Goal: Task Accomplishment & Management: Complete application form

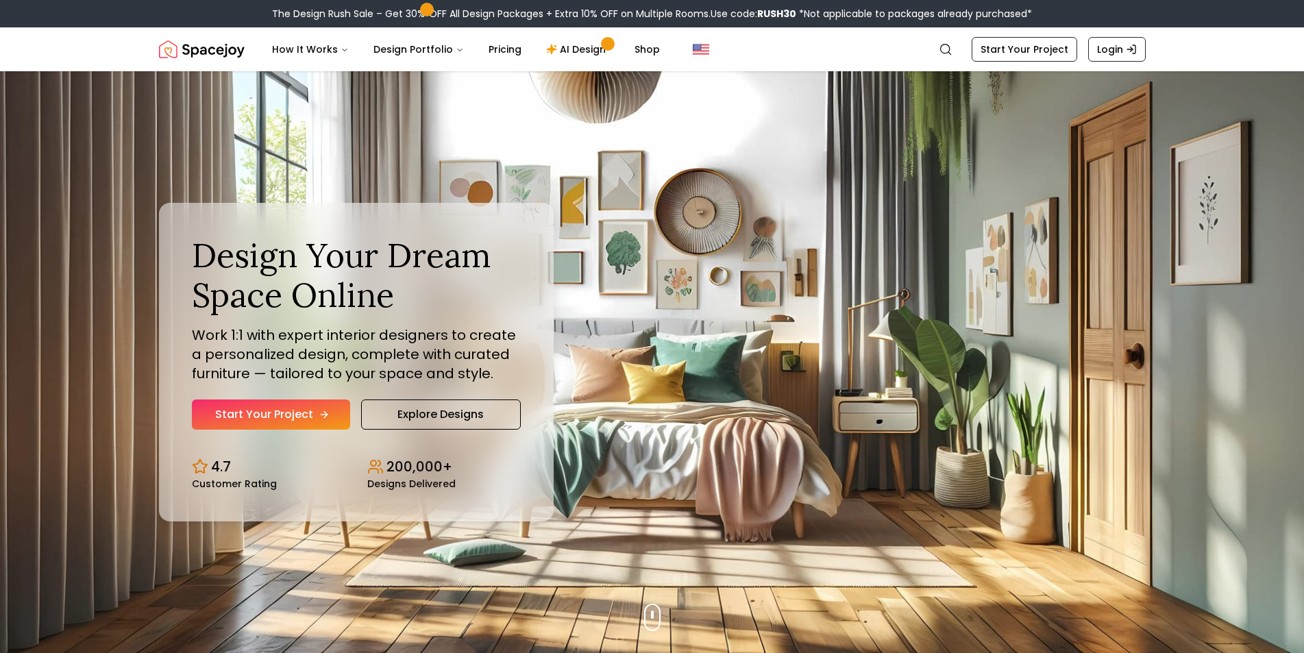
click at [304, 406] on link "Start Your Project" at bounding box center [271, 414] width 158 height 30
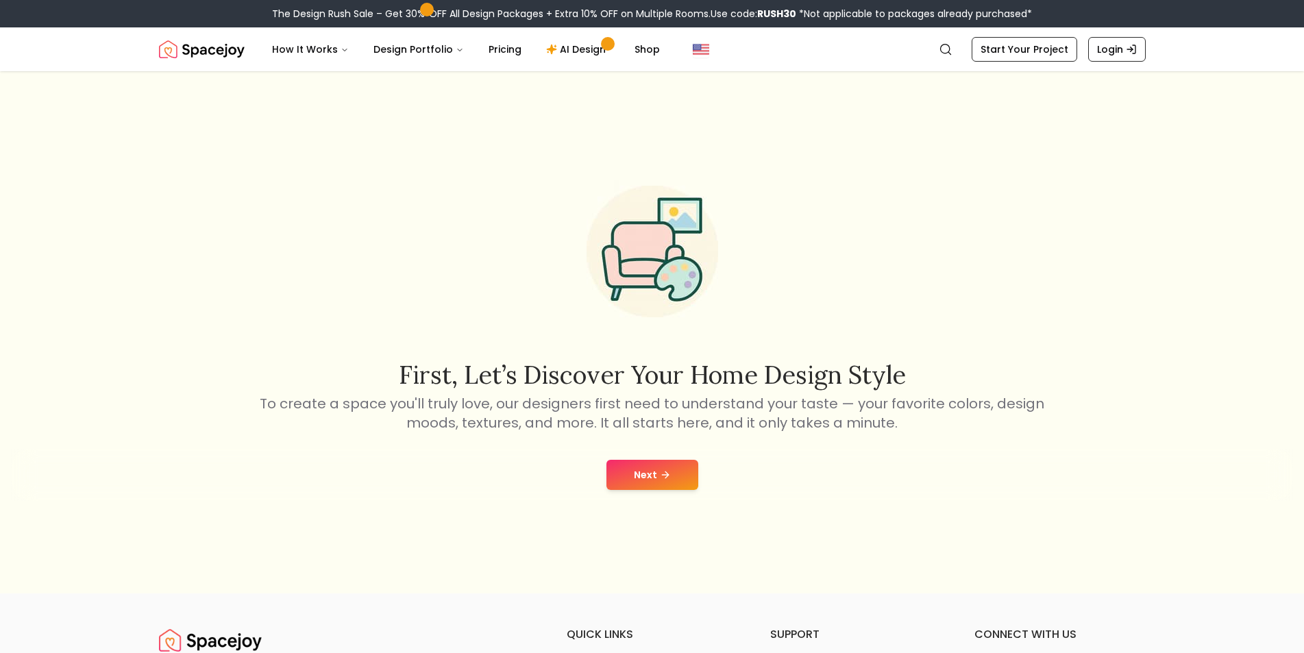
click at [656, 479] on button "Next" at bounding box center [652, 475] width 92 height 30
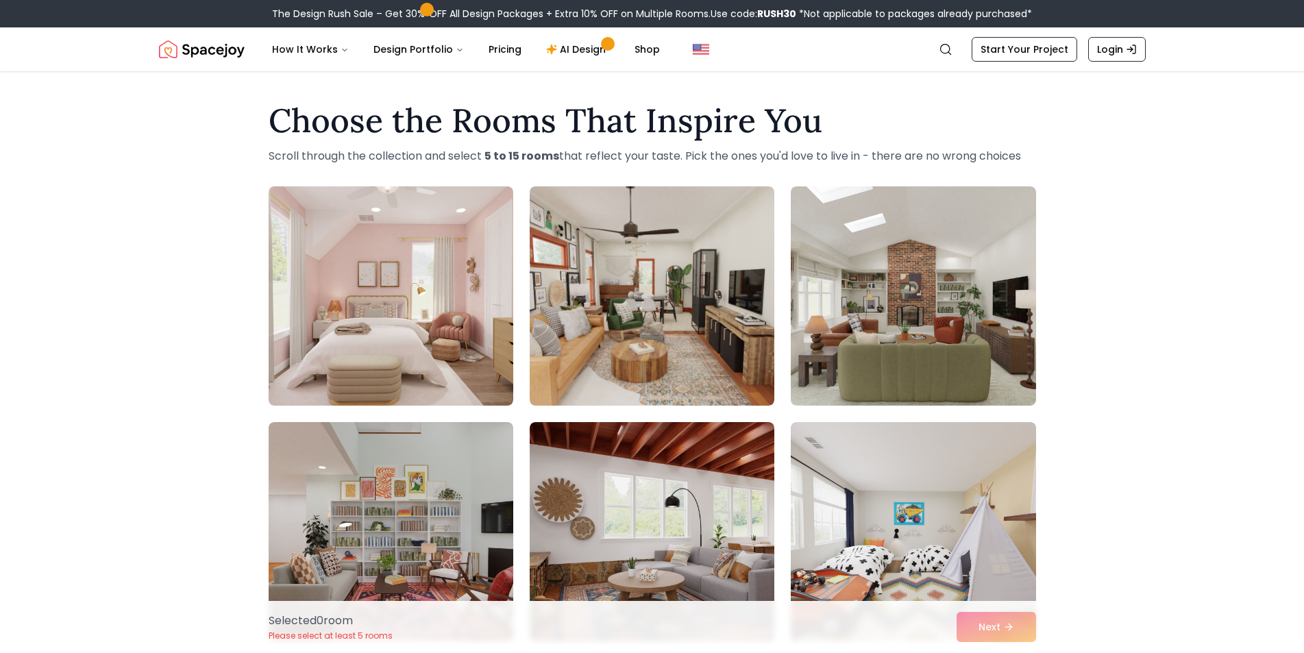
click at [1282, 565] on div "Choose the Rooms That Inspire You Scroll through the collection and select 5 to…" at bounding box center [652, 608] width 1304 height 1031
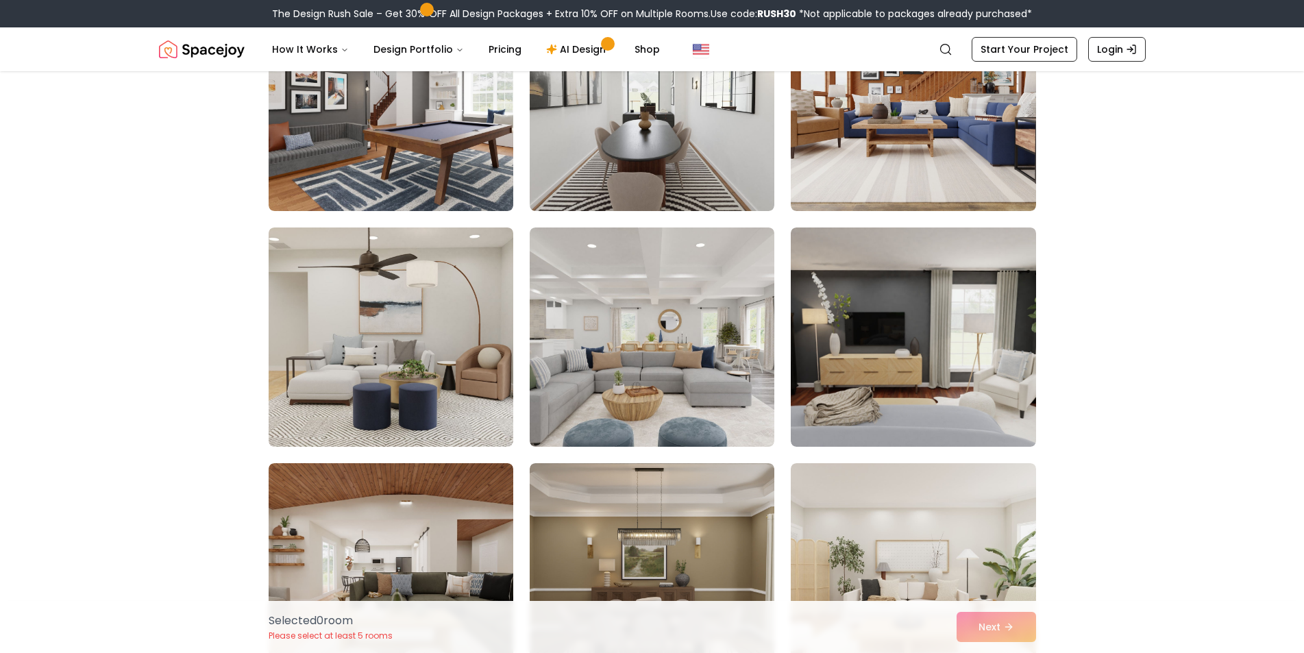
scroll to position [4591, 0]
